Goal: Find specific page/section: Find specific page/section

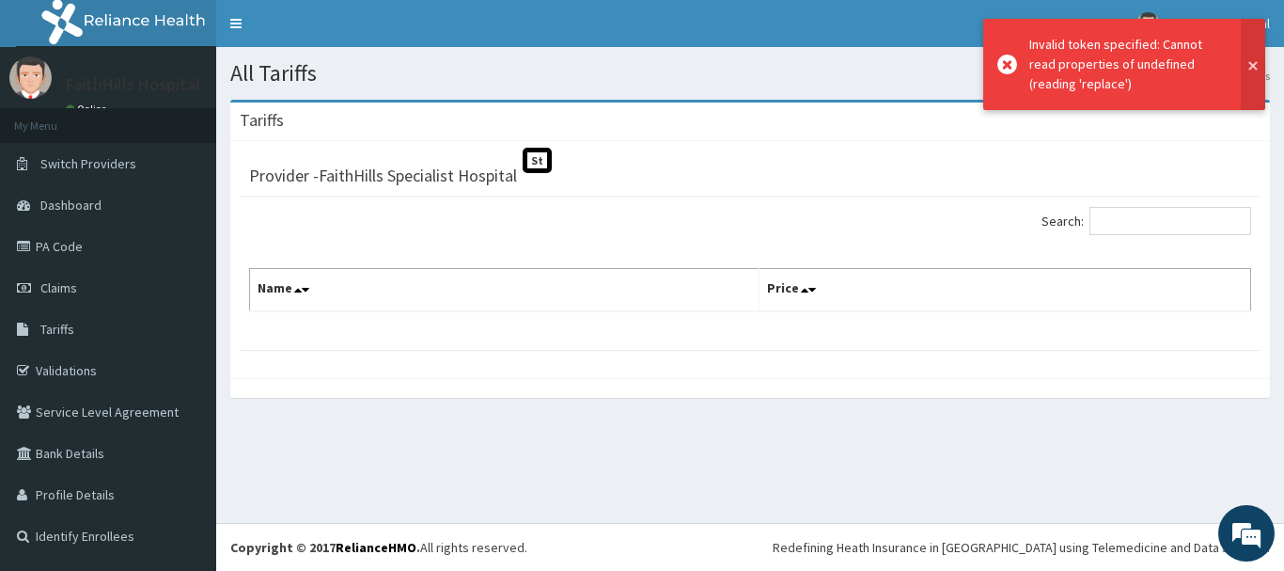
click at [1249, 68] on button at bounding box center [1253, 64] width 24 height 91
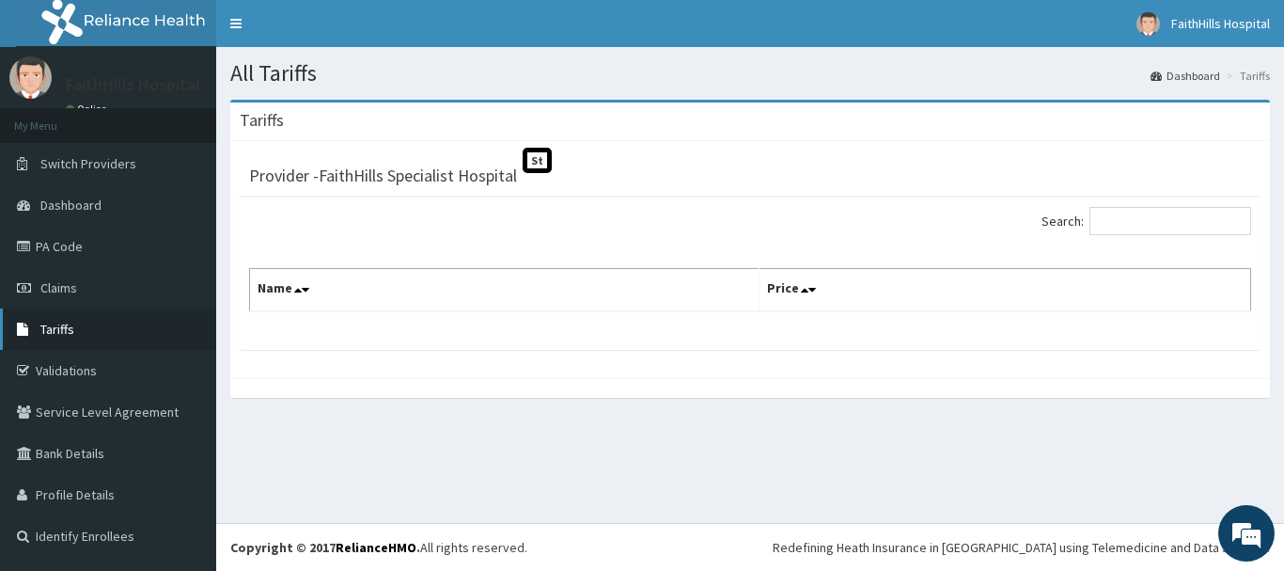
click at [53, 324] on span "Tariffs" at bounding box center [57, 329] width 34 height 17
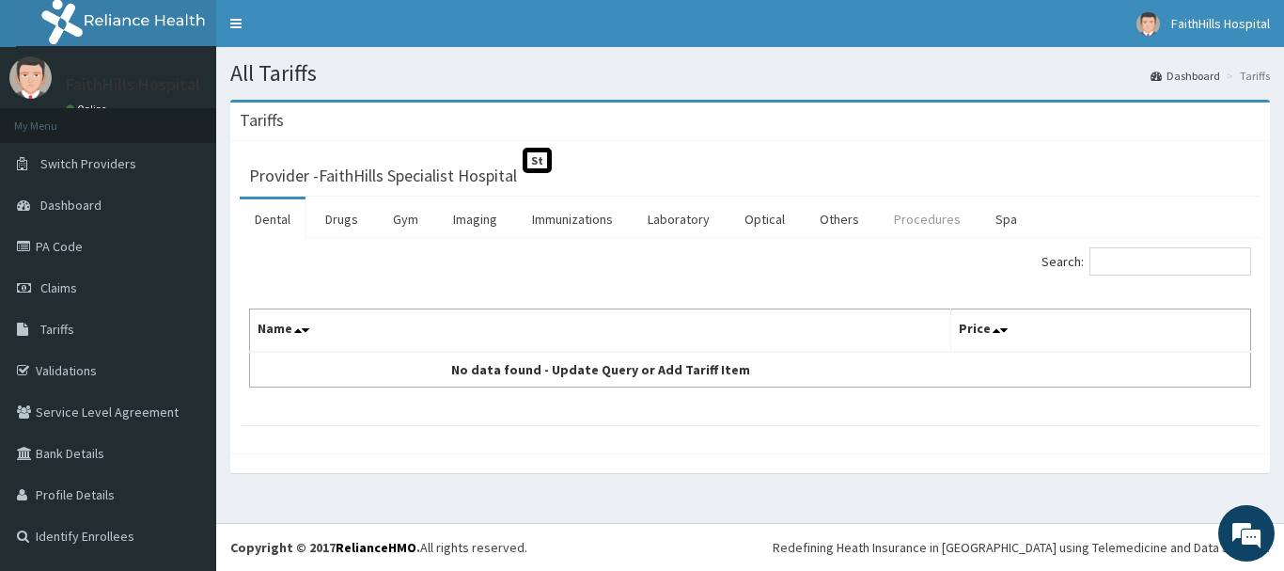
click at [919, 220] on link "Procedures" at bounding box center [927, 218] width 97 height 39
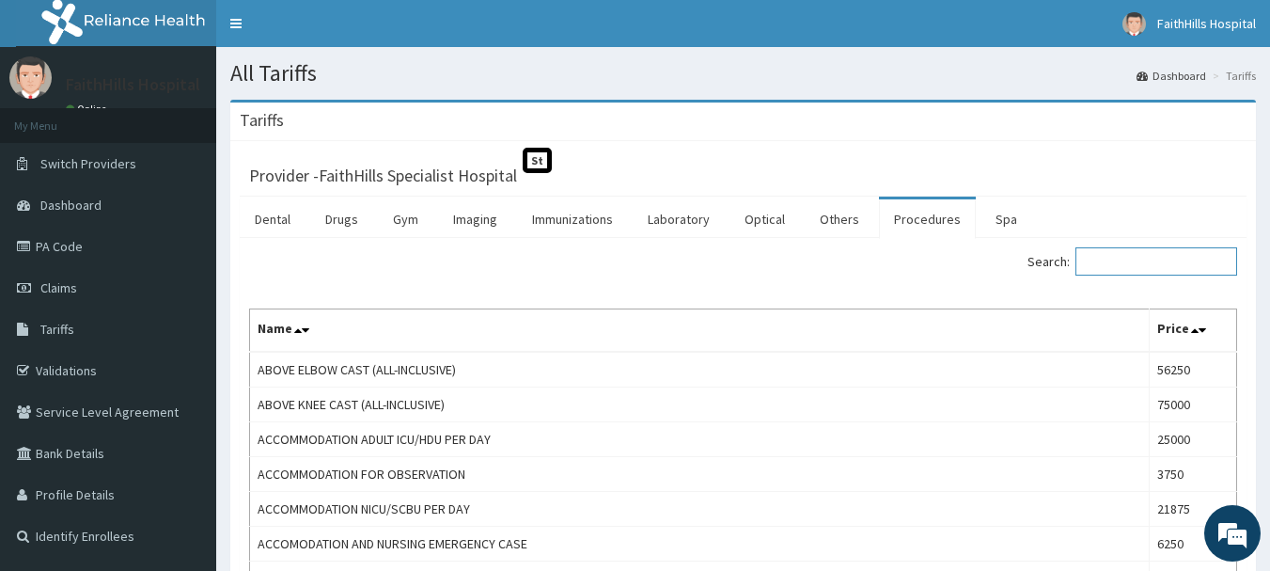
click at [1121, 261] on input "Search:" at bounding box center [1157, 261] width 162 height 28
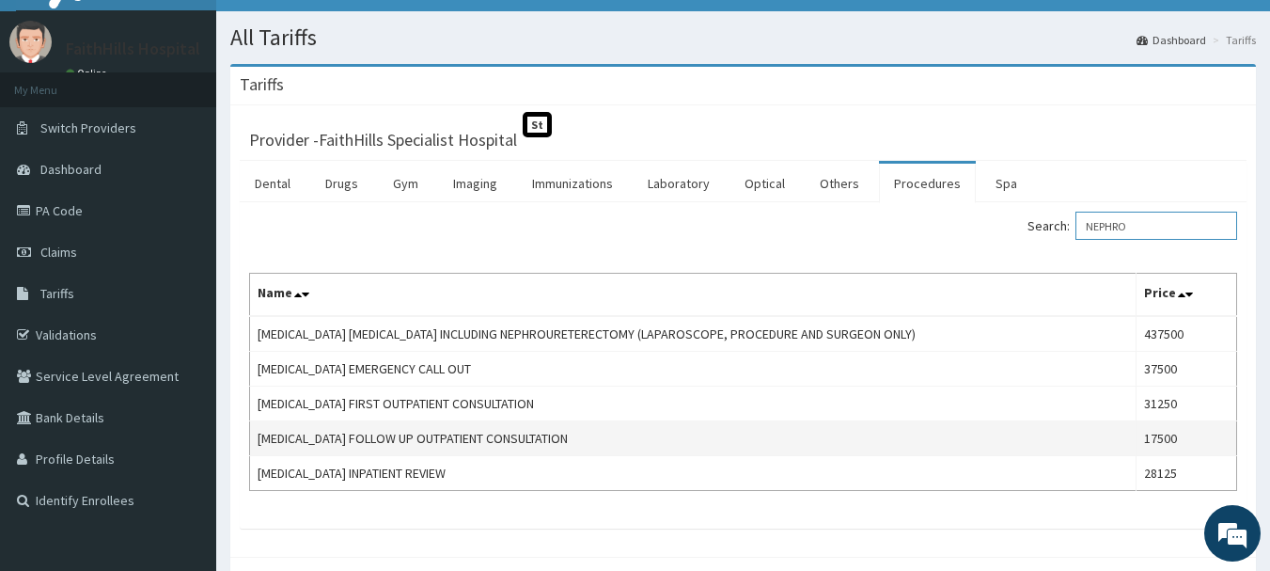
scroll to position [94, 0]
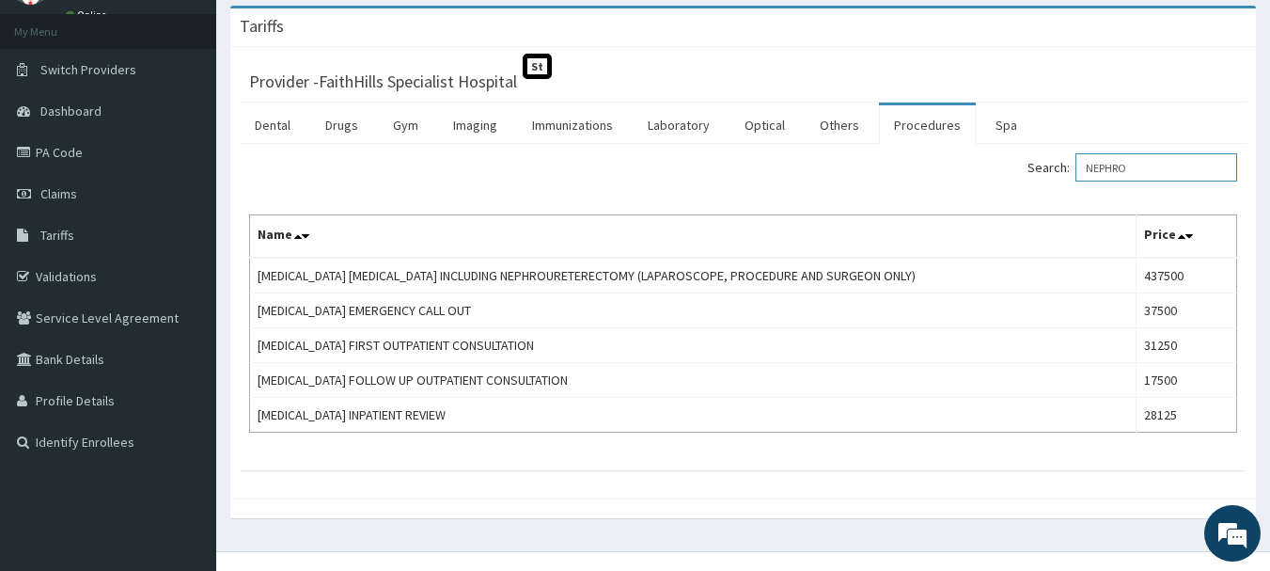
type input "NEPHRO"
click at [63, 157] on link "PA Code" at bounding box center [108, 152] width 216 height 41
